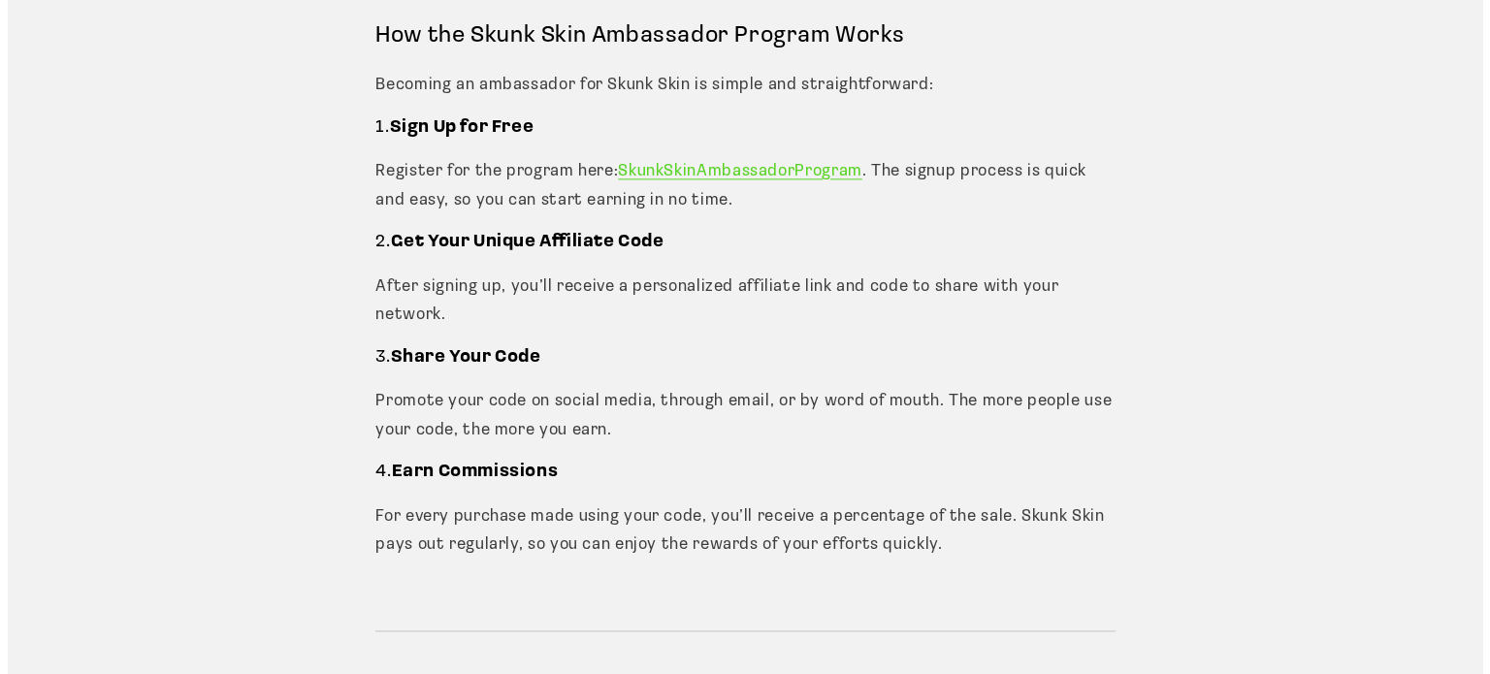
scroll to position [2521, 0]
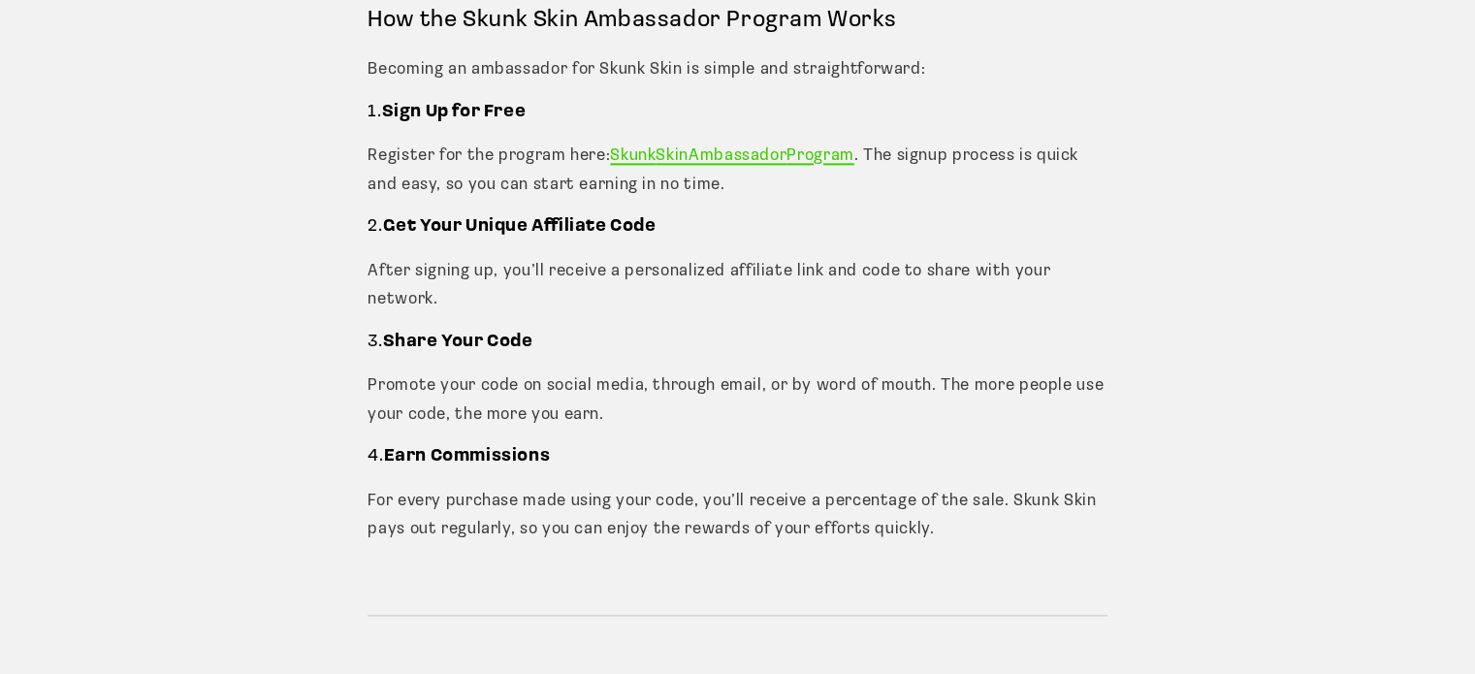
click at [709, 162] on span "Ambassador" at bounding box center [738, 155] width 98 height 16
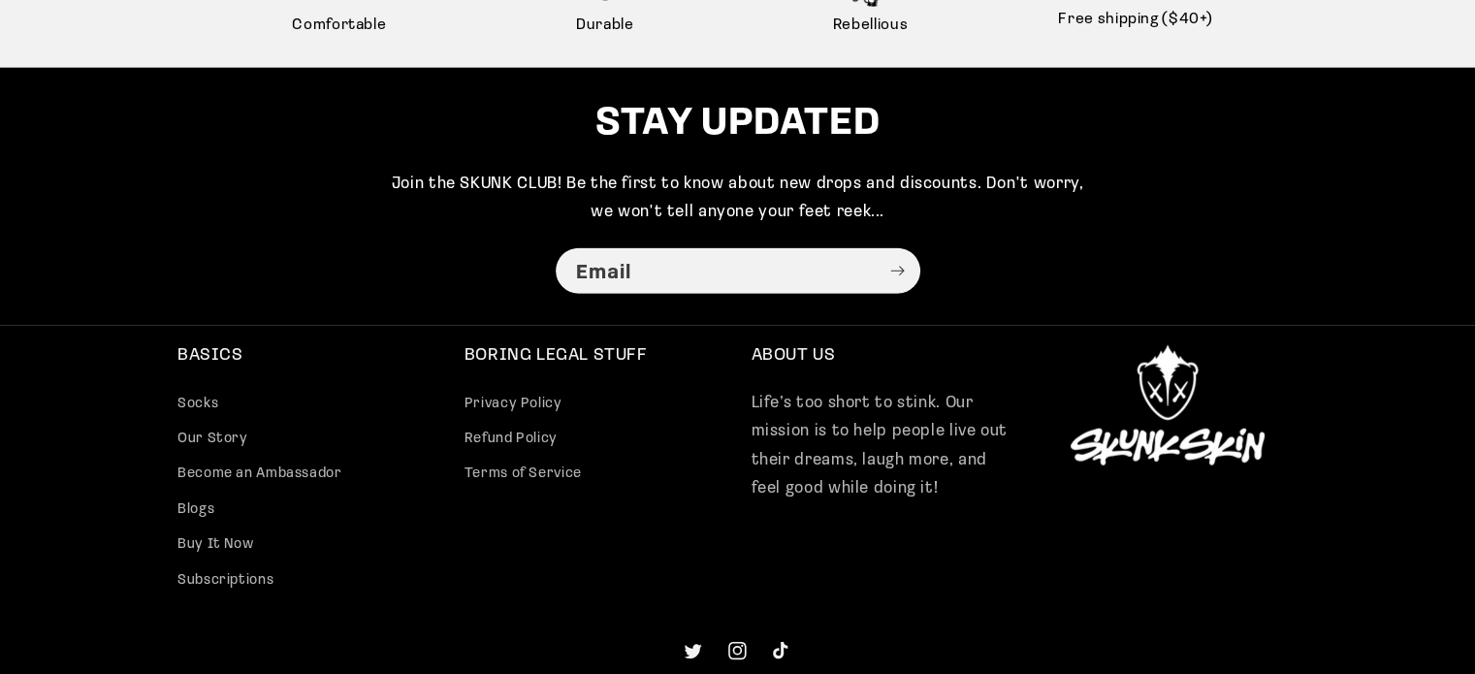
scroll to position [5120, 0]
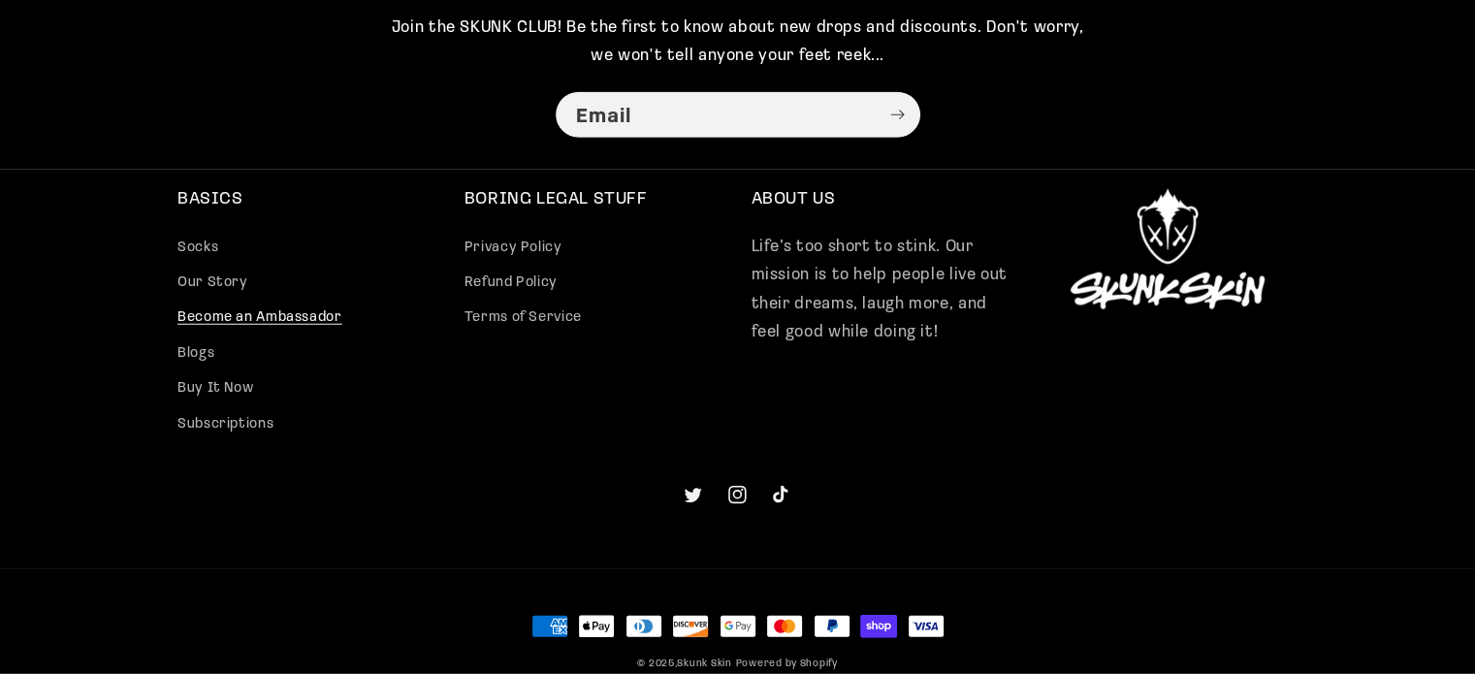
click at [246, 314] on link "Become an Ambassador" at bounding box center [259, 318] width 165 height 35
